Goal: Transaction & Acquisition: Purchase product/service

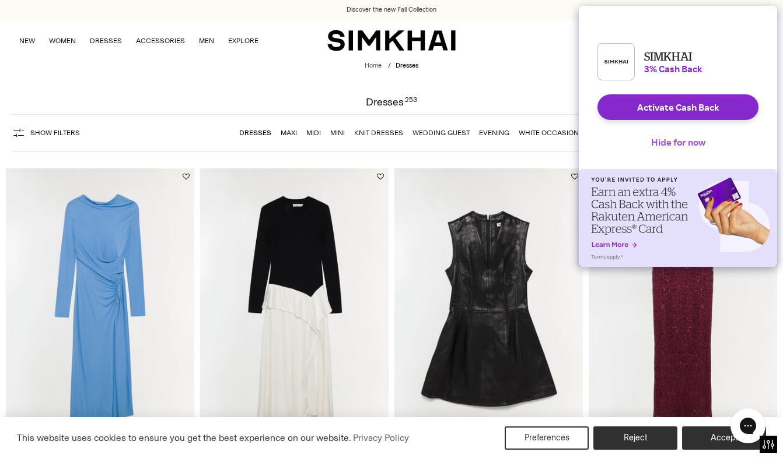
click at [693, 149] on button "Hide for now" at bounding box center [677, 142] width 73 height 26
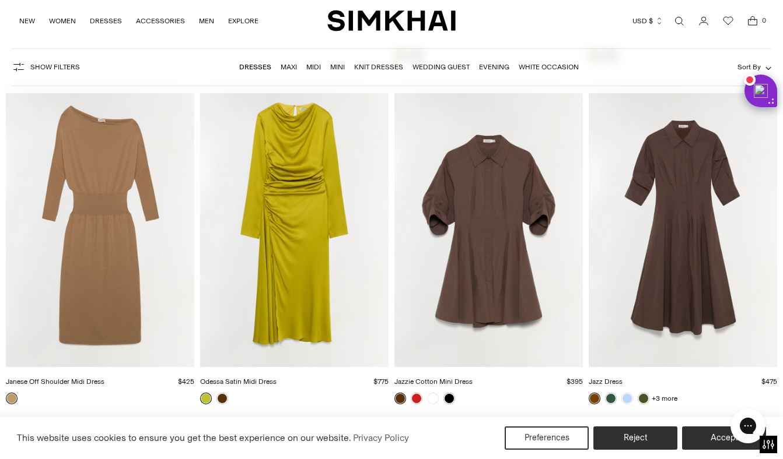
scroll to position [3497, 0]
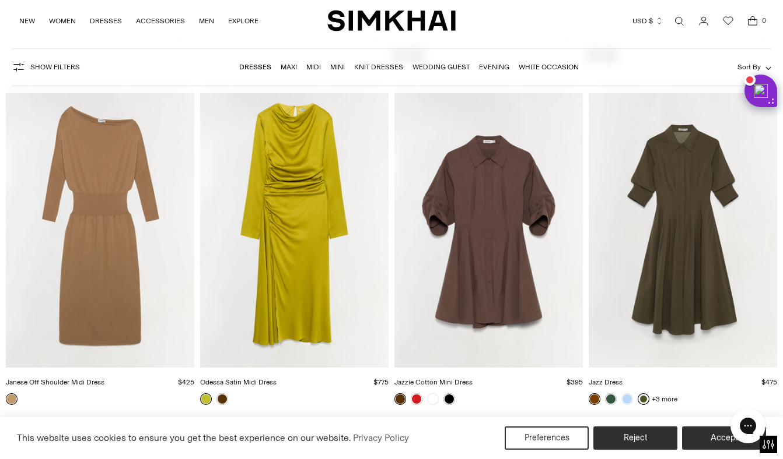
click at [642, 397] on link at bounding box center [643, 400] width 12 height 12
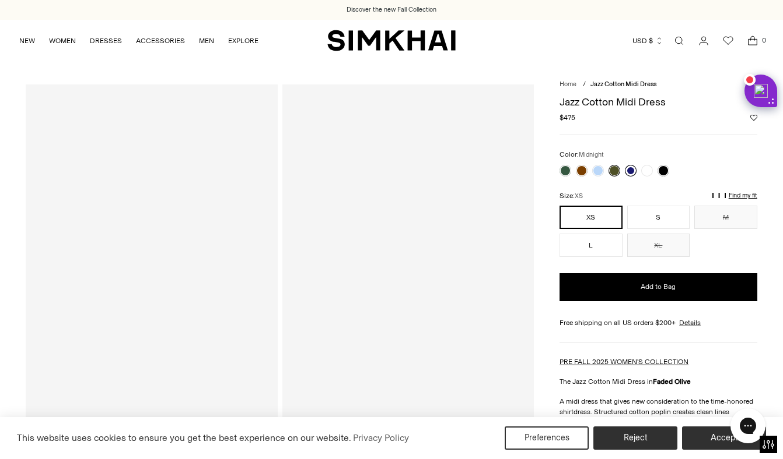
click at [629, 170] on link at bounding box center [631, 171] width 12 height 12
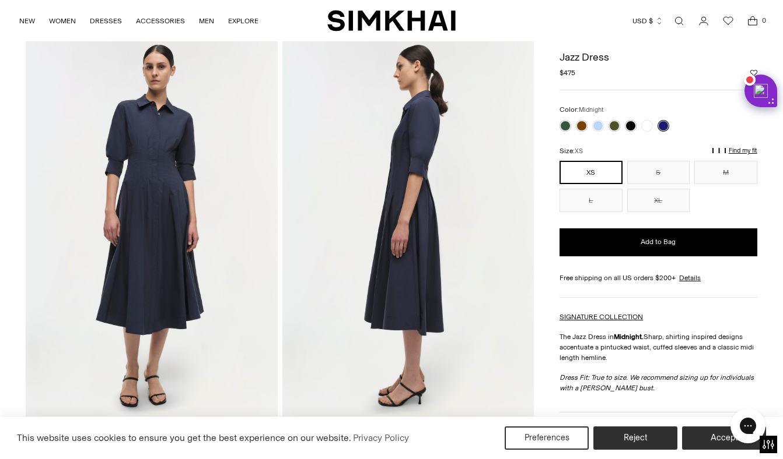
scroll to position [39, 0]
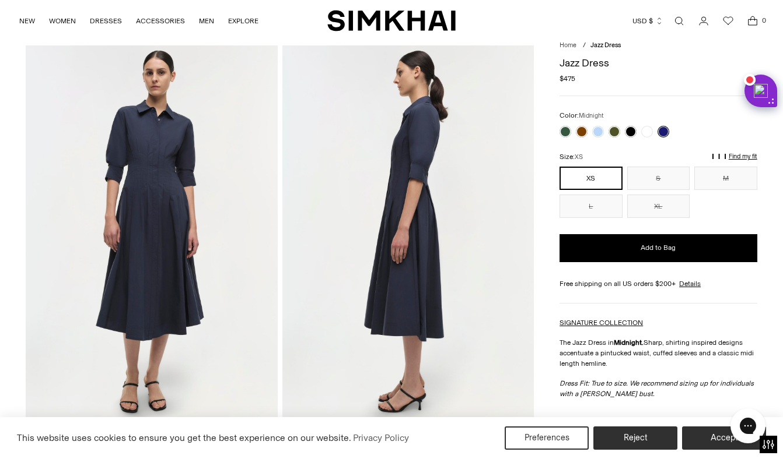
click at [665, 133] on link at bounding box center [663, 132] width 12 height 12
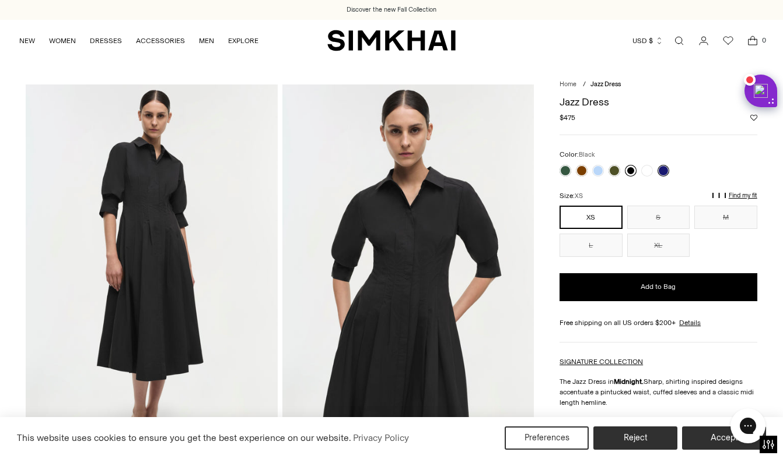
click at [629, 170] on link at bounding box center [631, 171] width 12 height 12
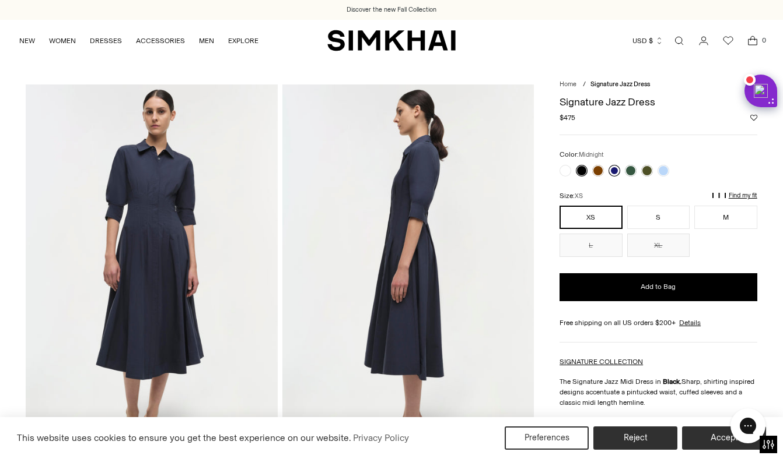
click at [617, 170] on link at bounding box center [614, 171] width 12 height 12
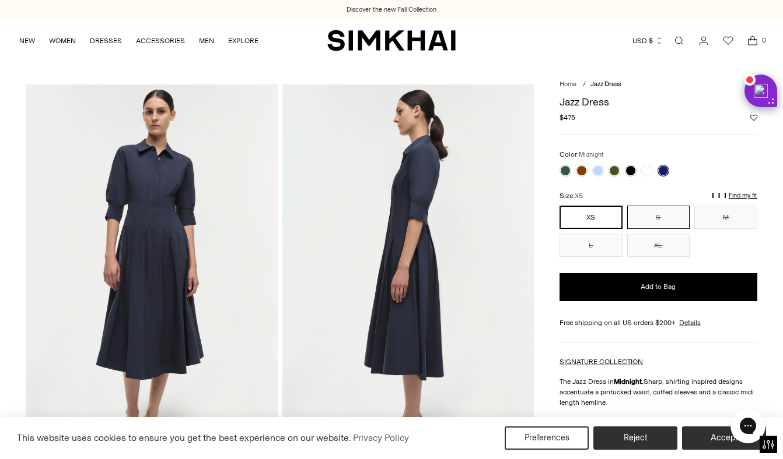
click at [678, 219] on button "S" at bounding box center [658, 217] width 63 height 23
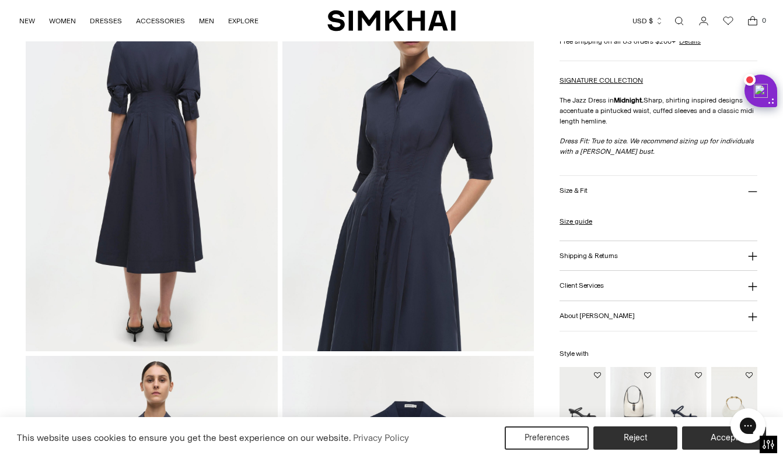
scroll to position [494, 0]
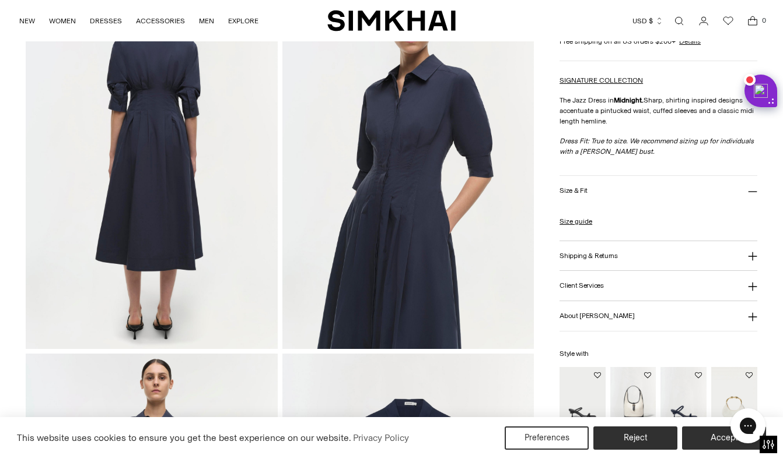
click at [389, 174] on img at bounding box center [407, 160] width 251 height 377
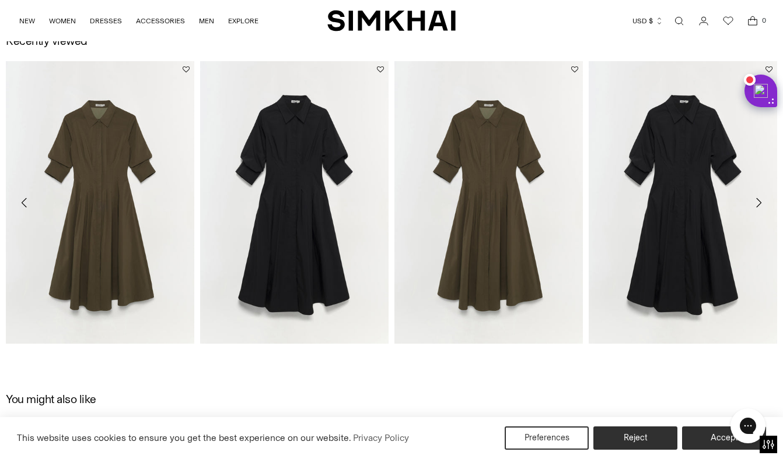
scroll to position [1235, 0]
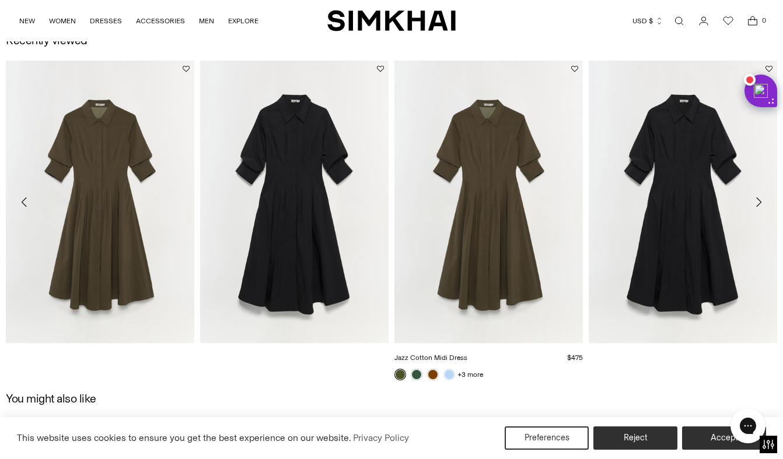
click at [0, 0] on img "Jazz Cotton Midi Dress" at bounding box center [0, 0] width 0 height 0
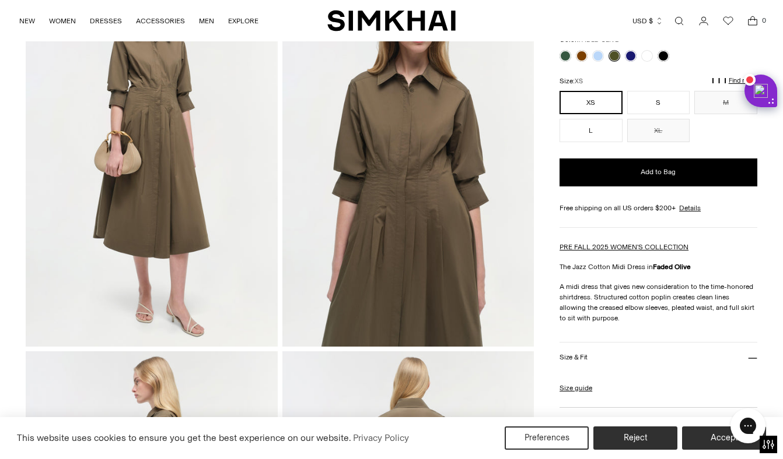
scroll to position [115, 0]
